Goal: Check status: Check status

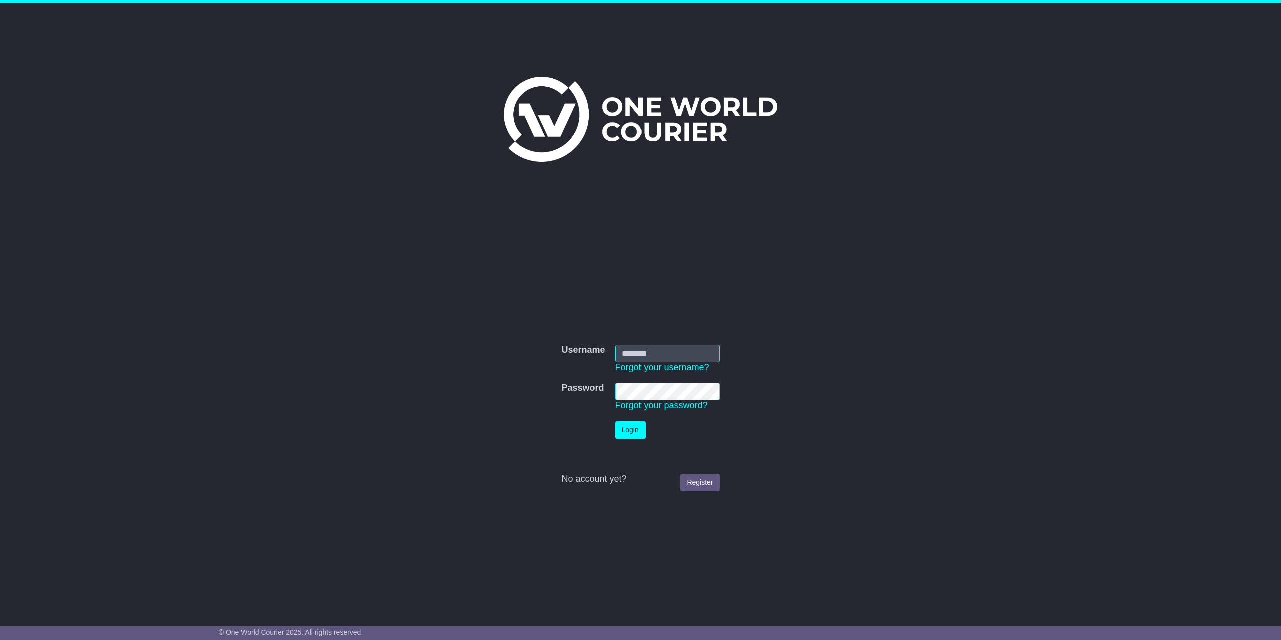
type input "**********"
click at [631, 434] on button "Login" at bounding box center [631, 430] width 30 height 18
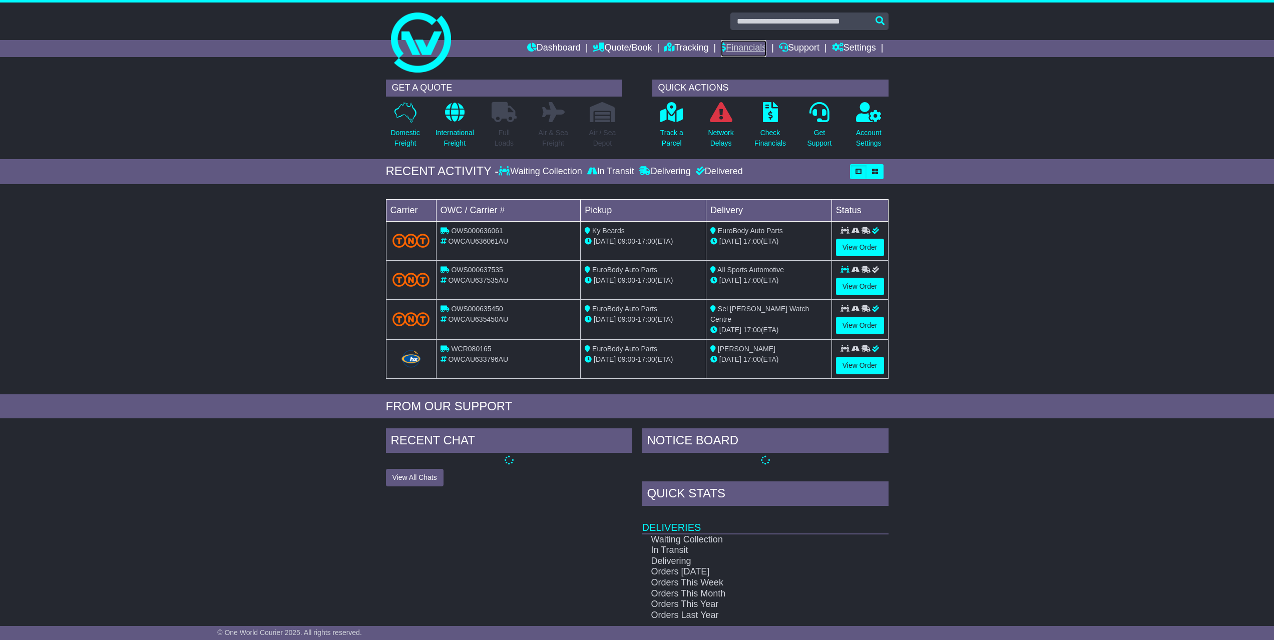
click at [735, 46] on link "Financials" at bounding box center [744, 48] width 46 height 17
click at [867, 365] on link "View Order" at bounding box center [860, 366] width 48 height 18
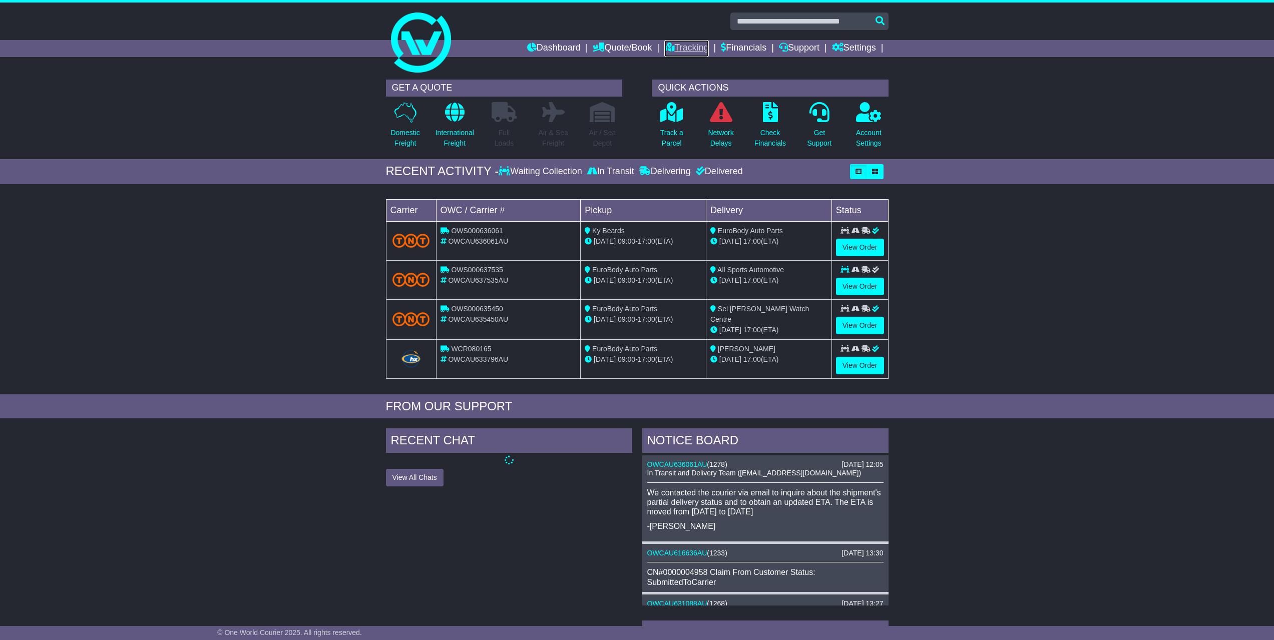
click at [680, 52] on link "Tracking" at bounding box center [686, 48] width 44 height 17
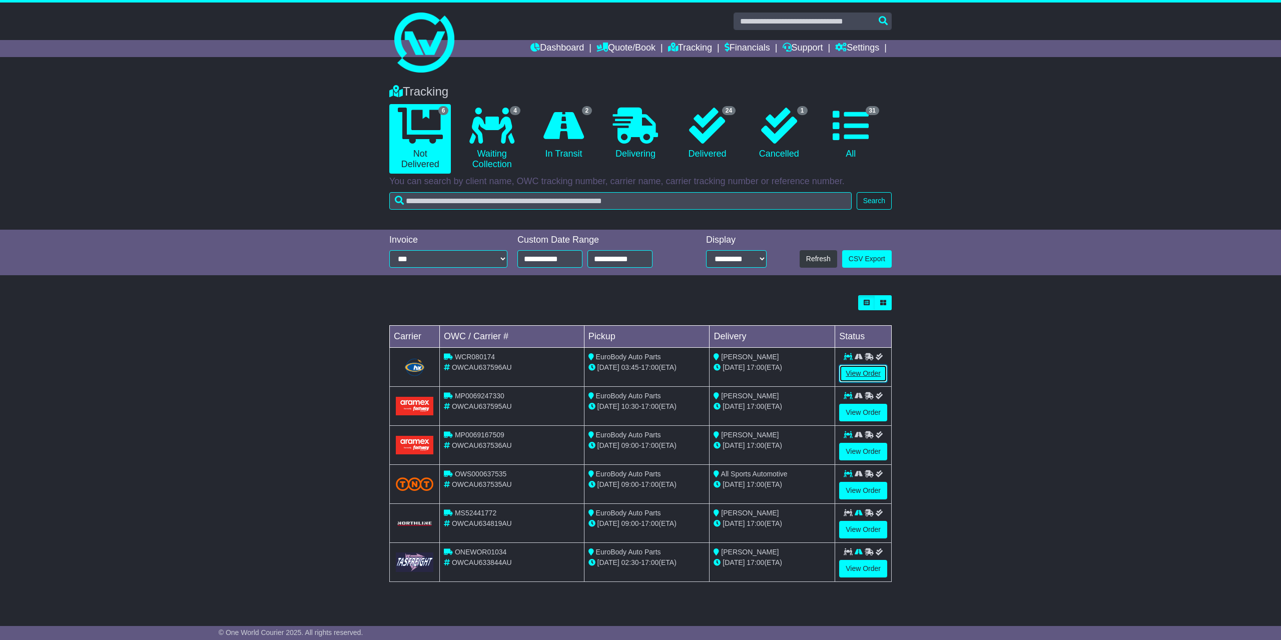
click at [866, 373] on link "View Order" at bounding box center [863, 374] width 48 height 18
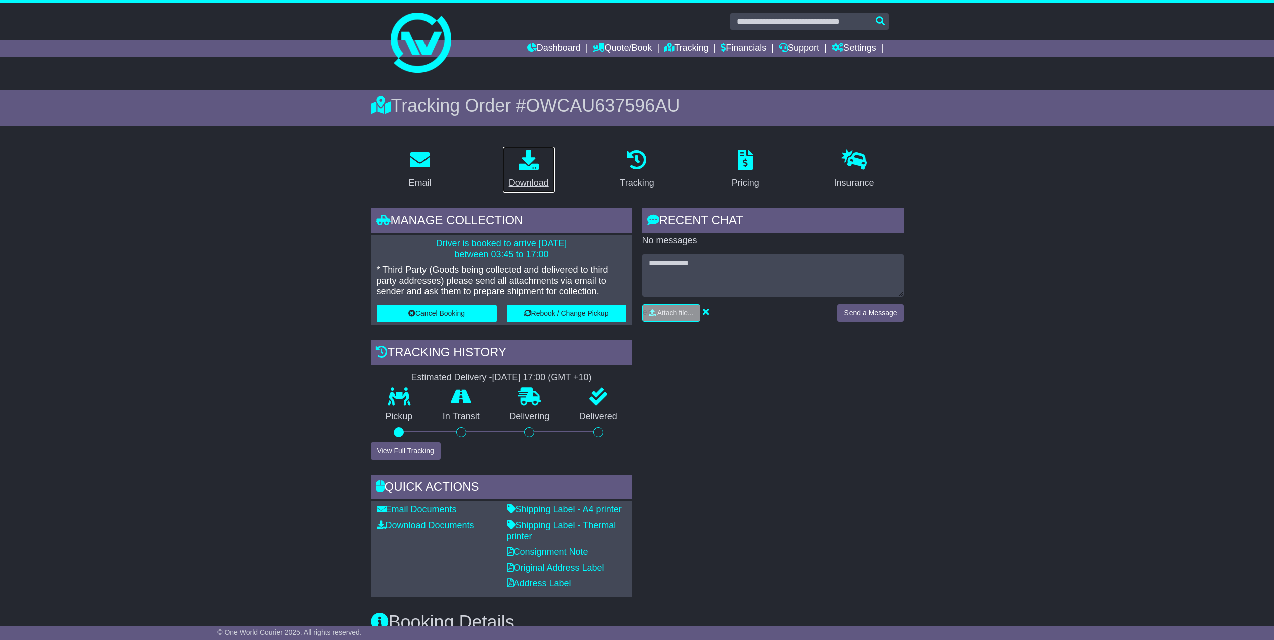
click at [530, 168] on icon at bounding box center [529, 160] width 20 height 20
